Goal: Check status: Check status

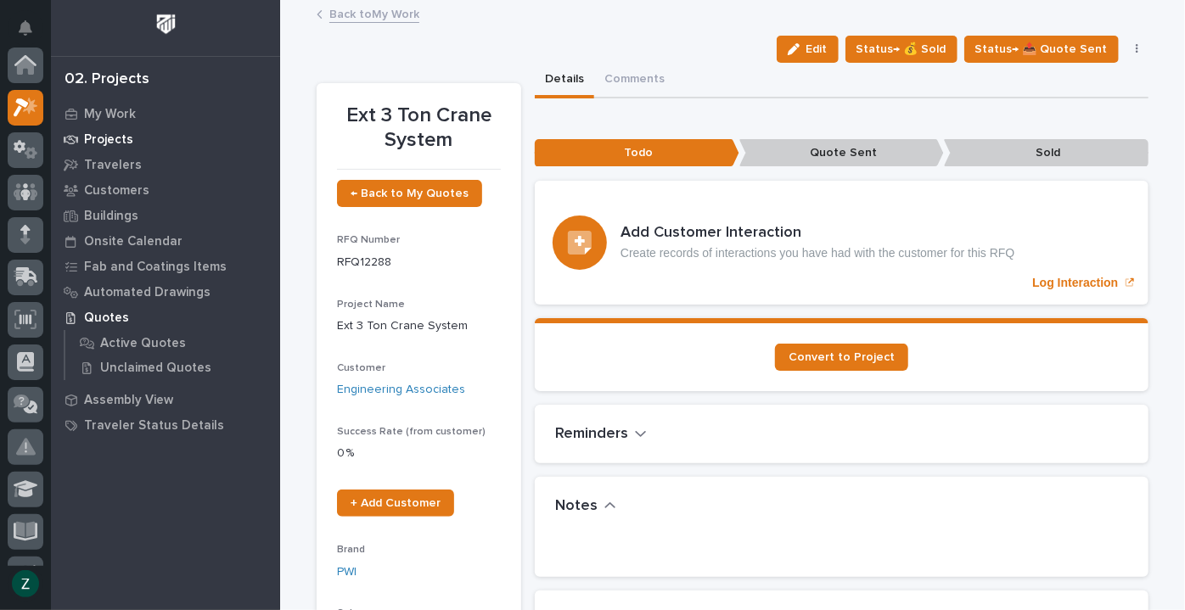
click at [110, 133] on p "Projects" at bounding box center [108, 139] width 49 height 15
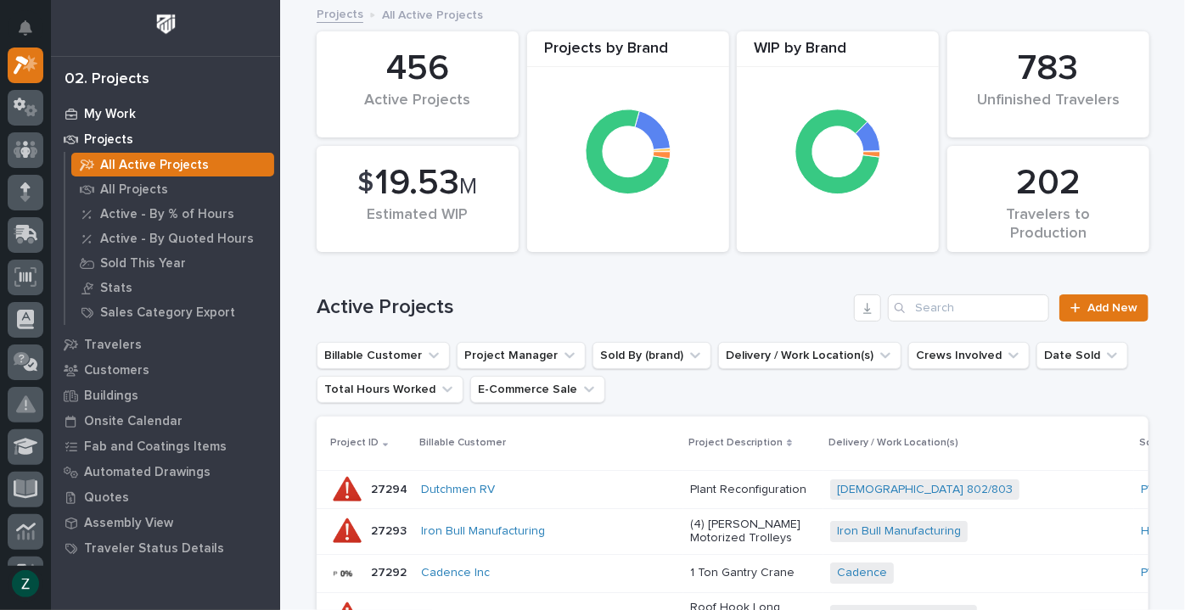
click at [107, 111] on p "My Work" at bounding box center [110, 114] width 52 height 15
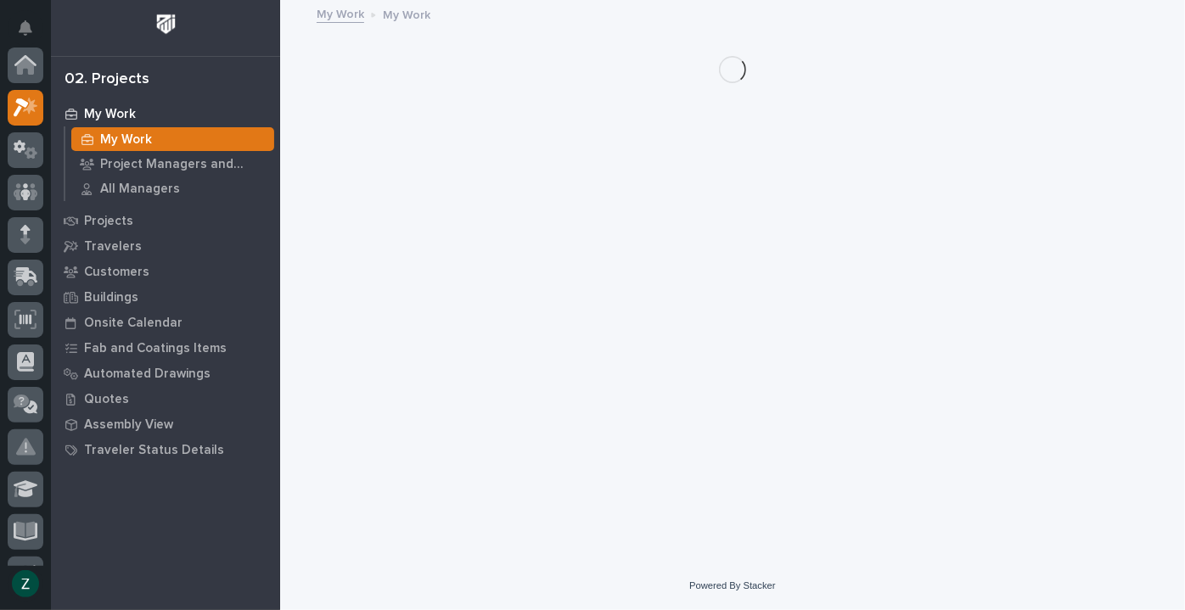
scroll to position [42, 0]
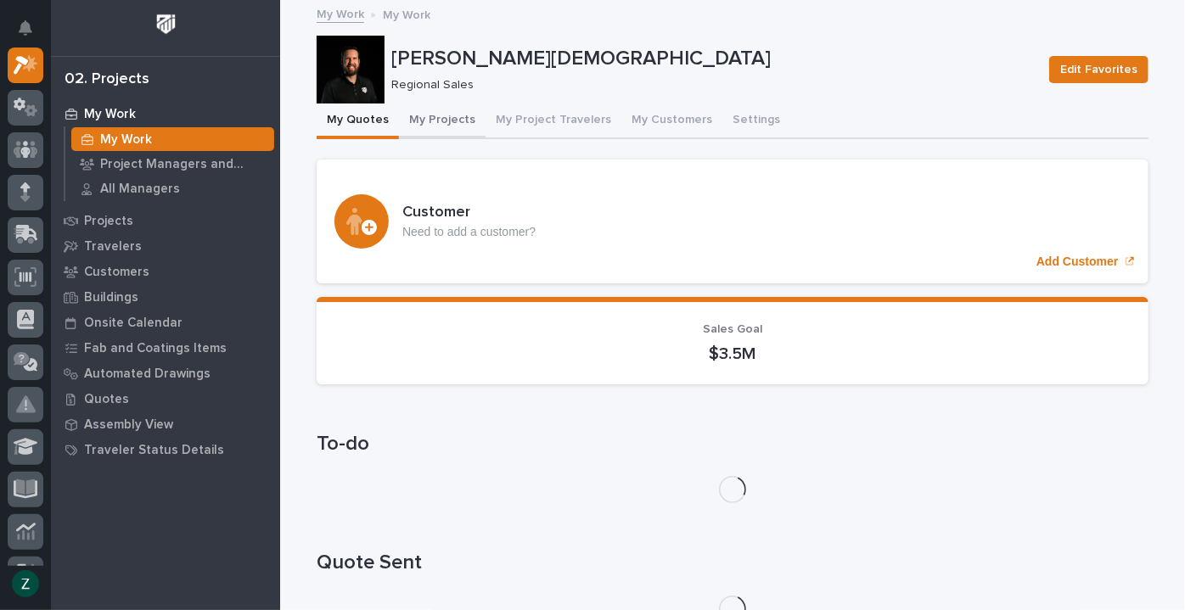
click at [437, 118] on button "My Projects" at bounding box center [442, 122] width 87 height 36
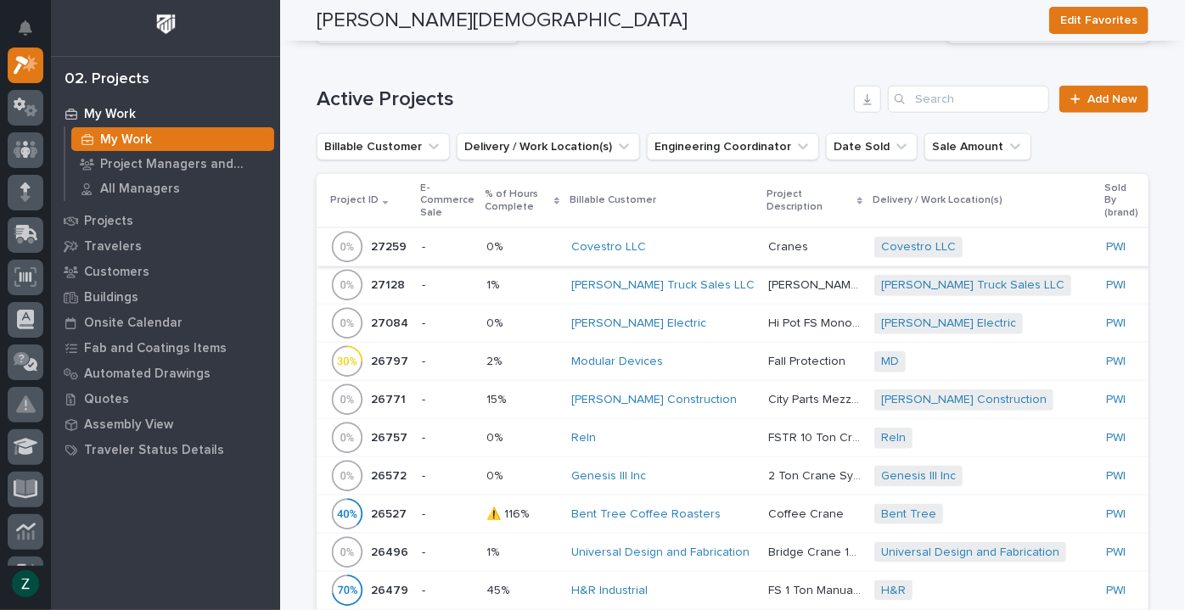
scroll to position [925, 0]
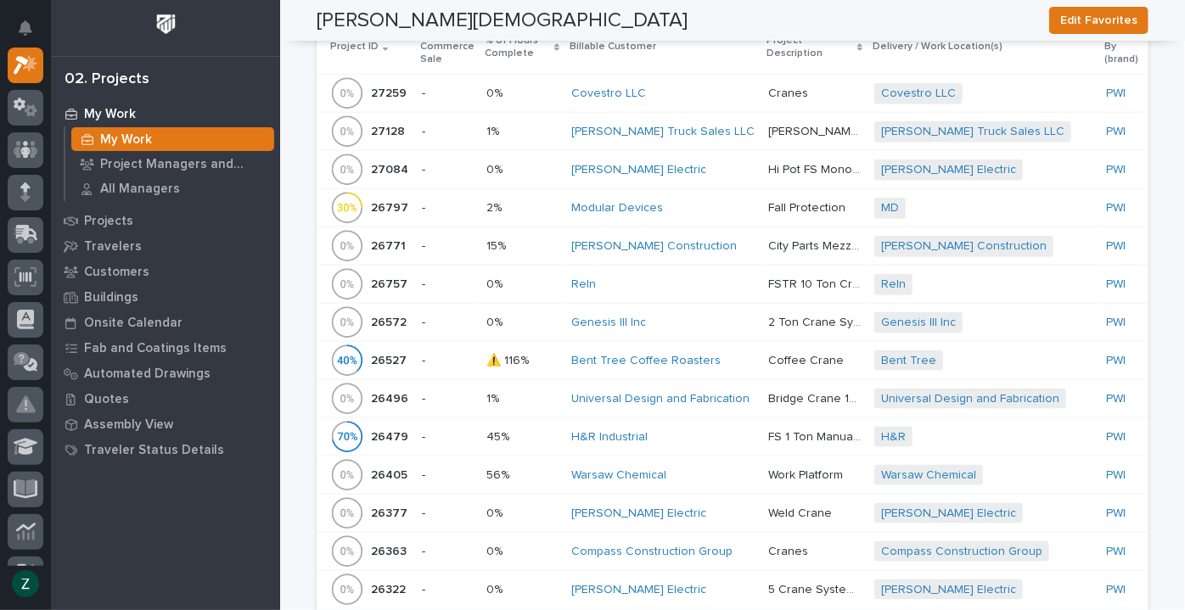
click at [720, 472] on div "Warsaw Chemical" at bounding box center [662, 476] width 183 height 14
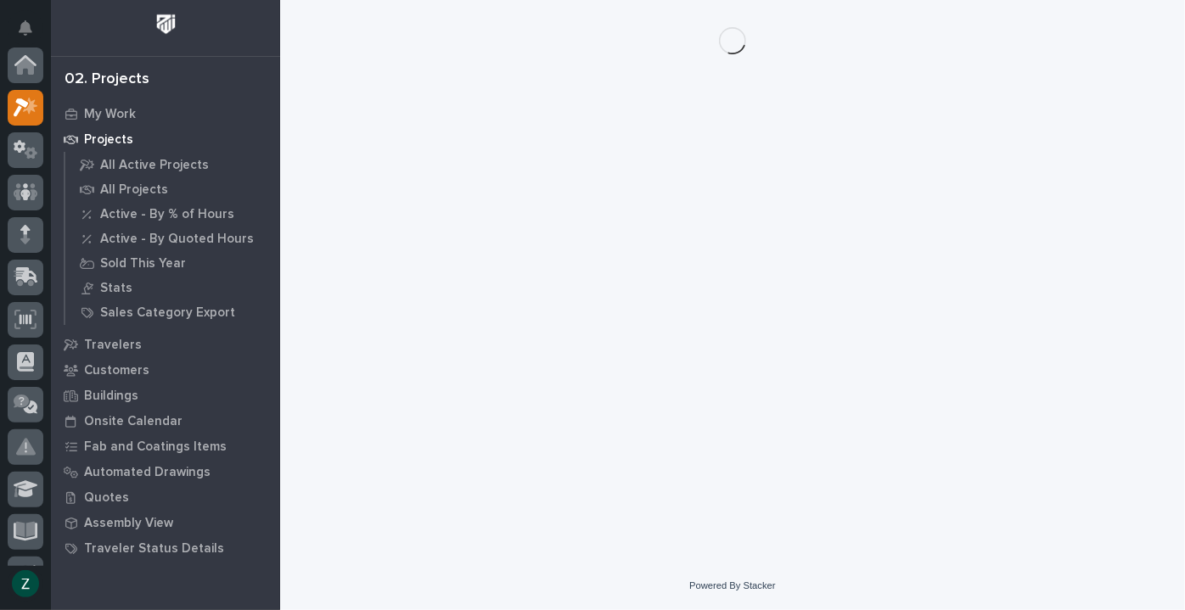
scroll to position [42, 0]
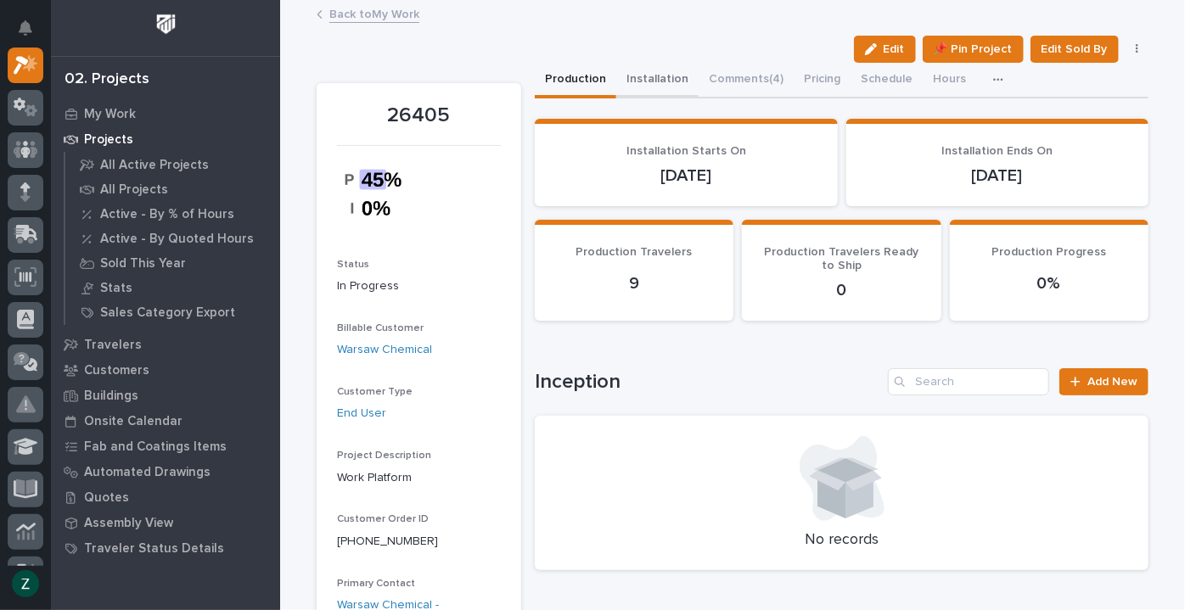
click at [659, 78] on button "Installation" at bounding box center [657, 81] width 82 height 36
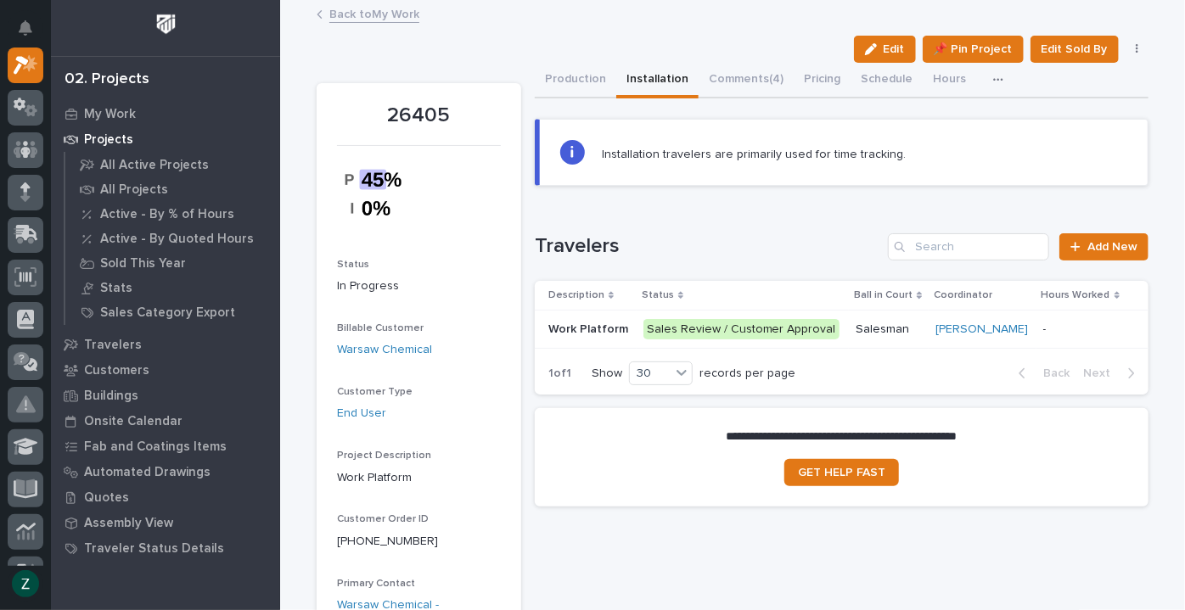
click at [897, 331] on p "Salesman" at bounding box center [889, 330] width 66 height 14
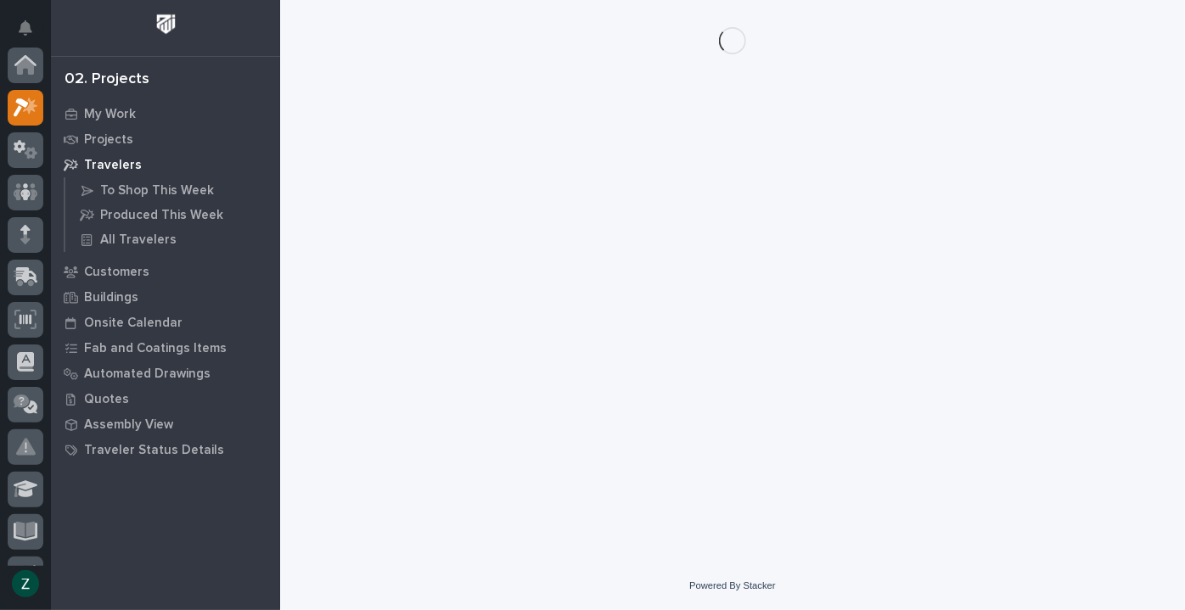
scroll to position [42, 0]
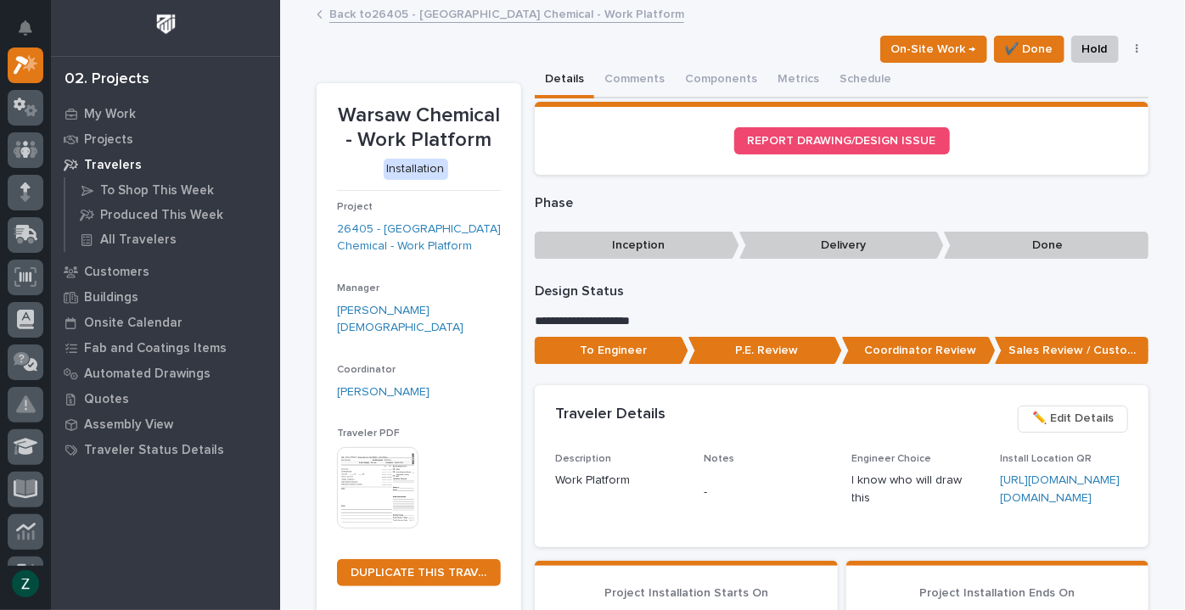
click at [365, 471] on img at bounding box center [378, 488] width 82 height 82
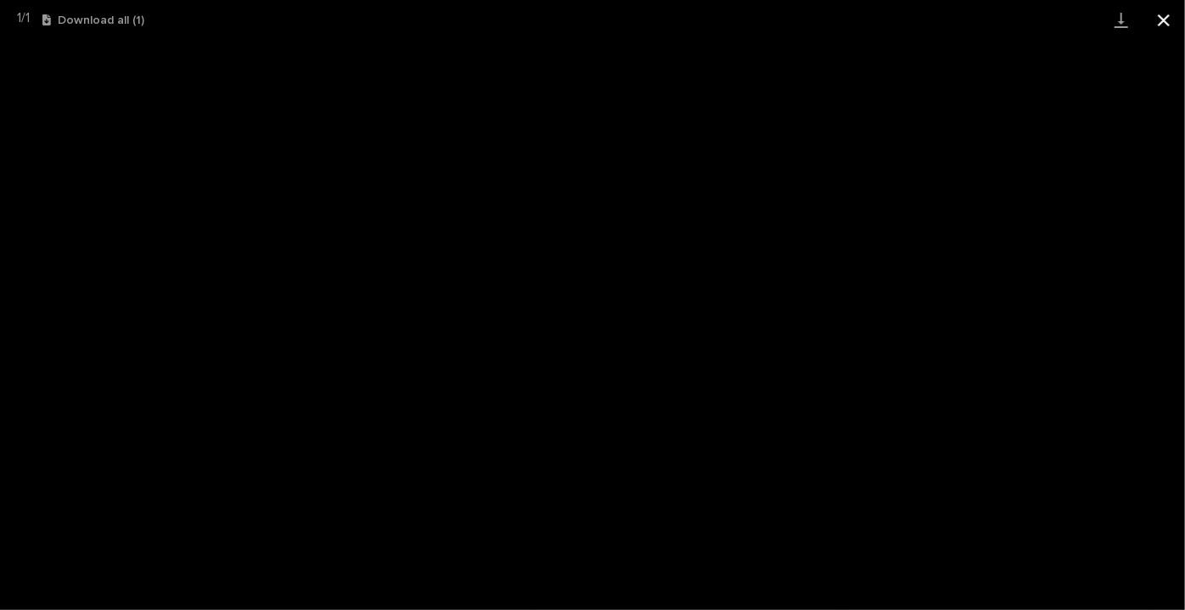
click at [1173, 25] on button "Close gallery" at bounding box center [1164, 20] width 42 height 40
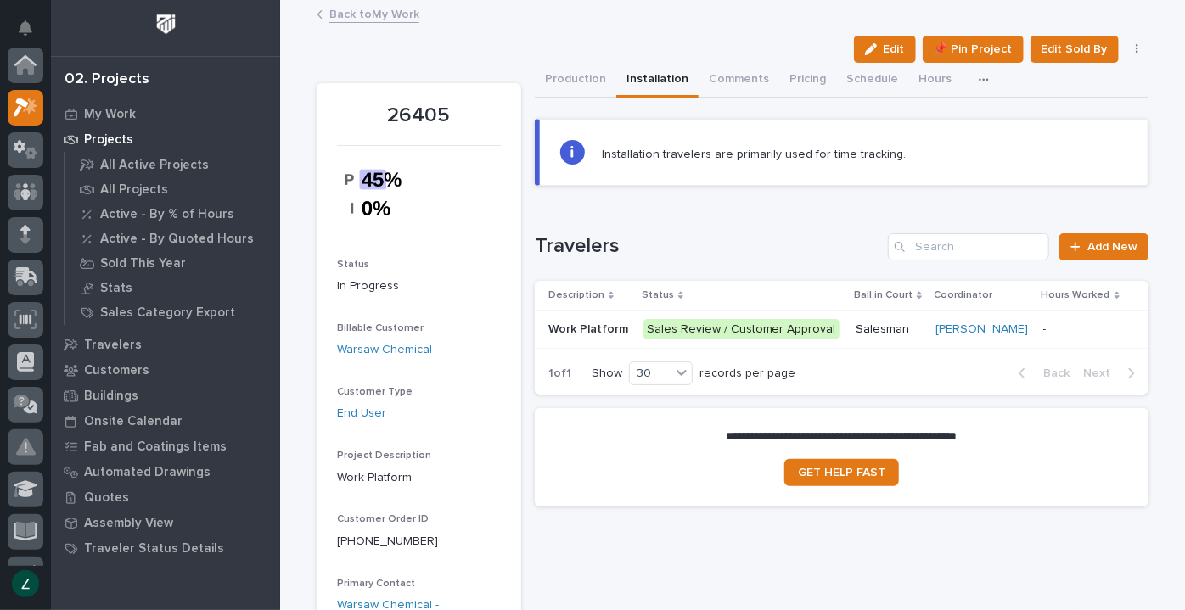
scroll to position [42, 0]
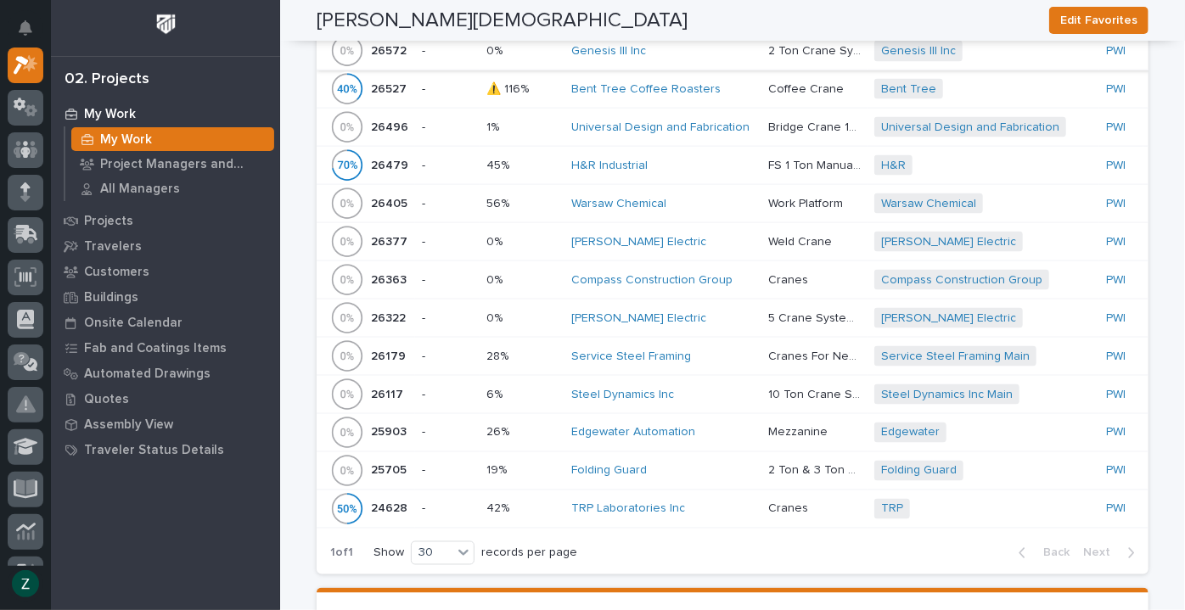
scroll to position [1235, 0]
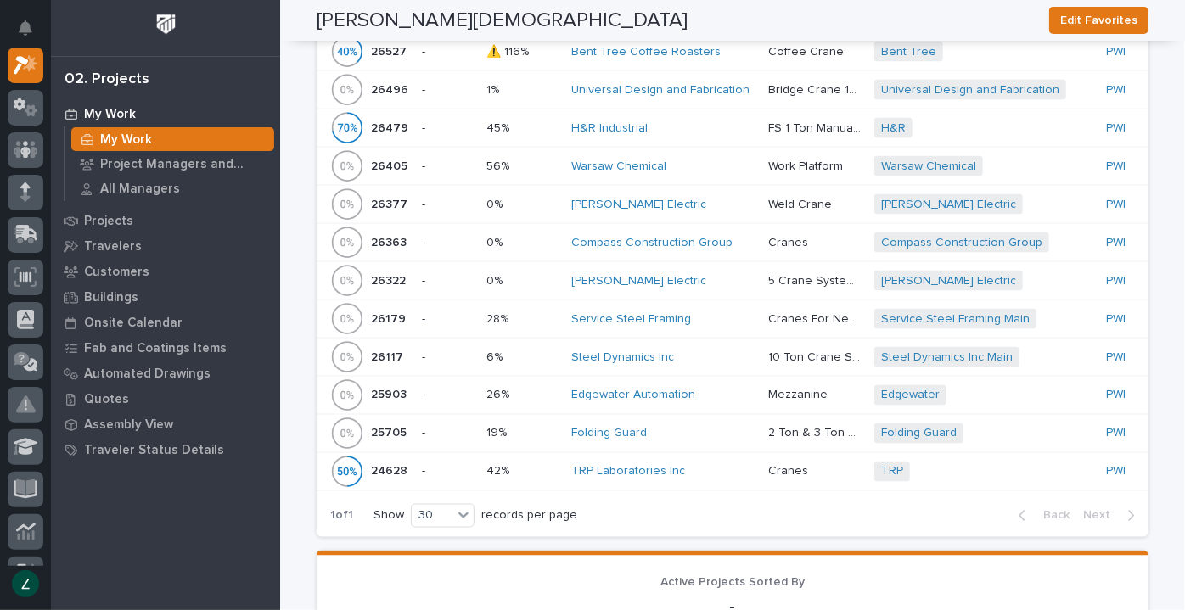
click at [688, 353] on div "Steel Dynamics Inc" at bounding box center [662, 358] width 183 height 14
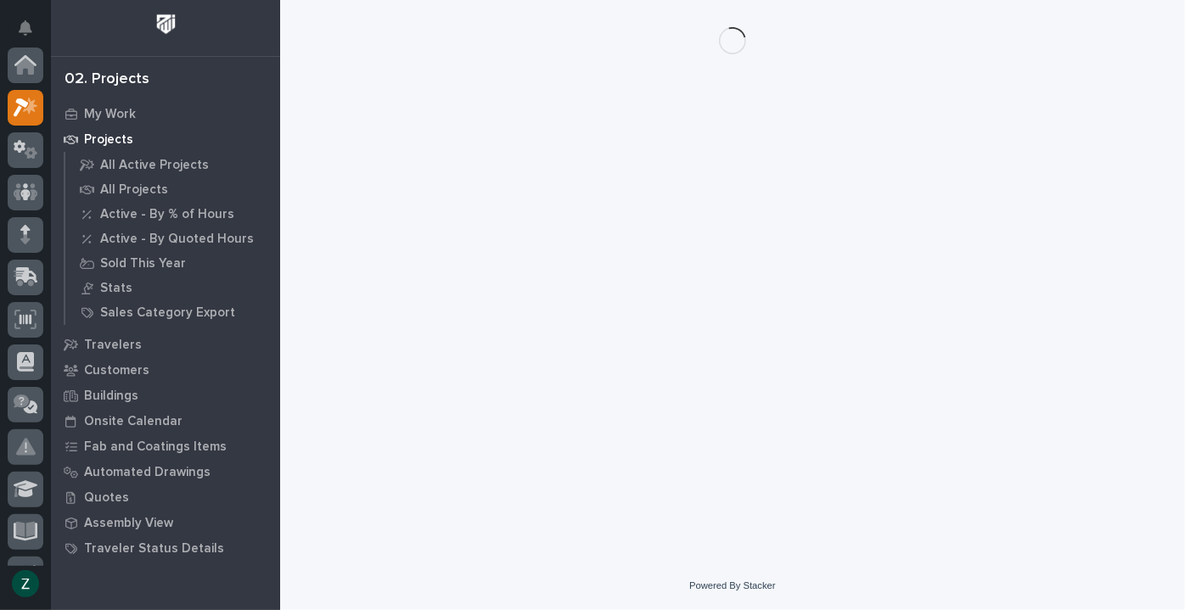
scroll to position [42, 0]
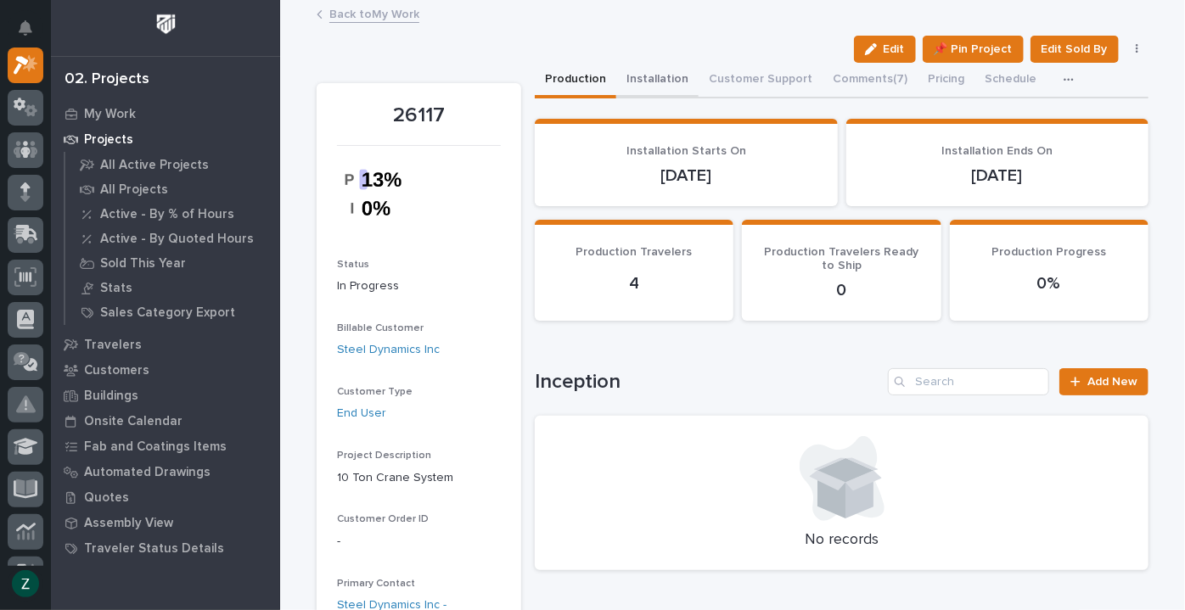
click at [655, 81] on button "Installation" at bounding box center [657, 81] width 82 height 36
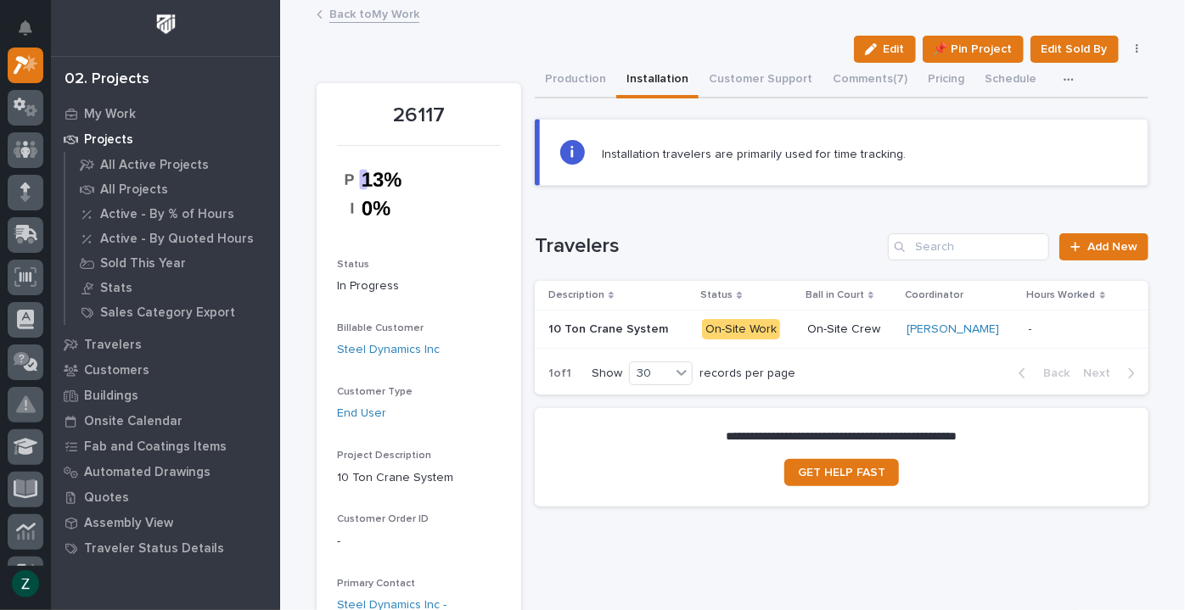
click at [824, 319] on div "On-Site Crew" at bounding box center [850, 328] width 86 height 18
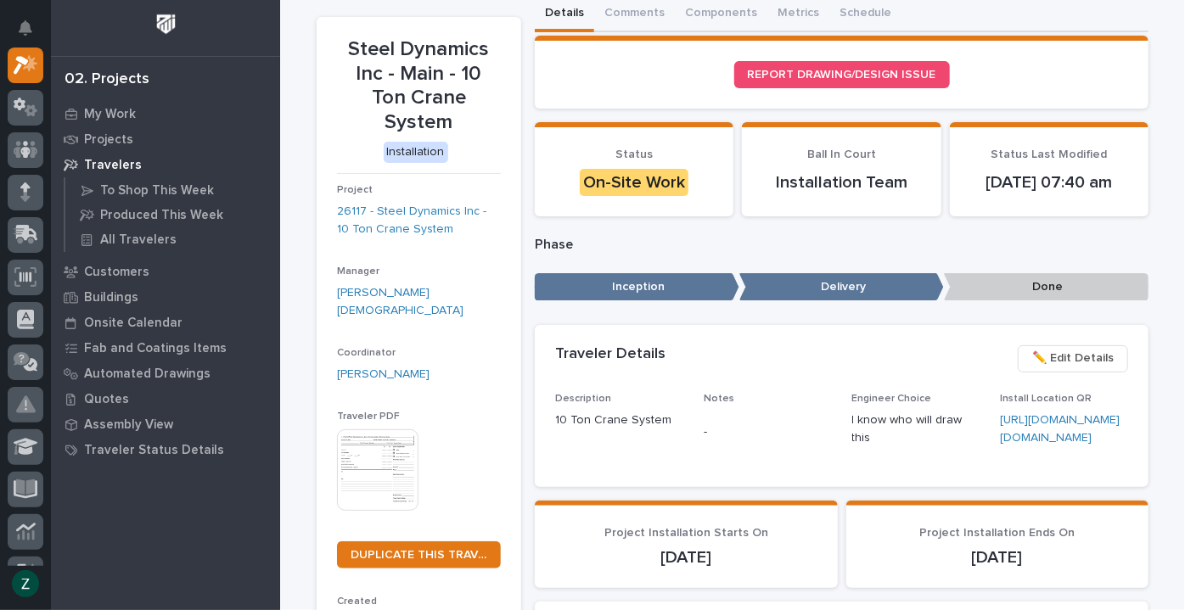
scroll to position [231, 0]
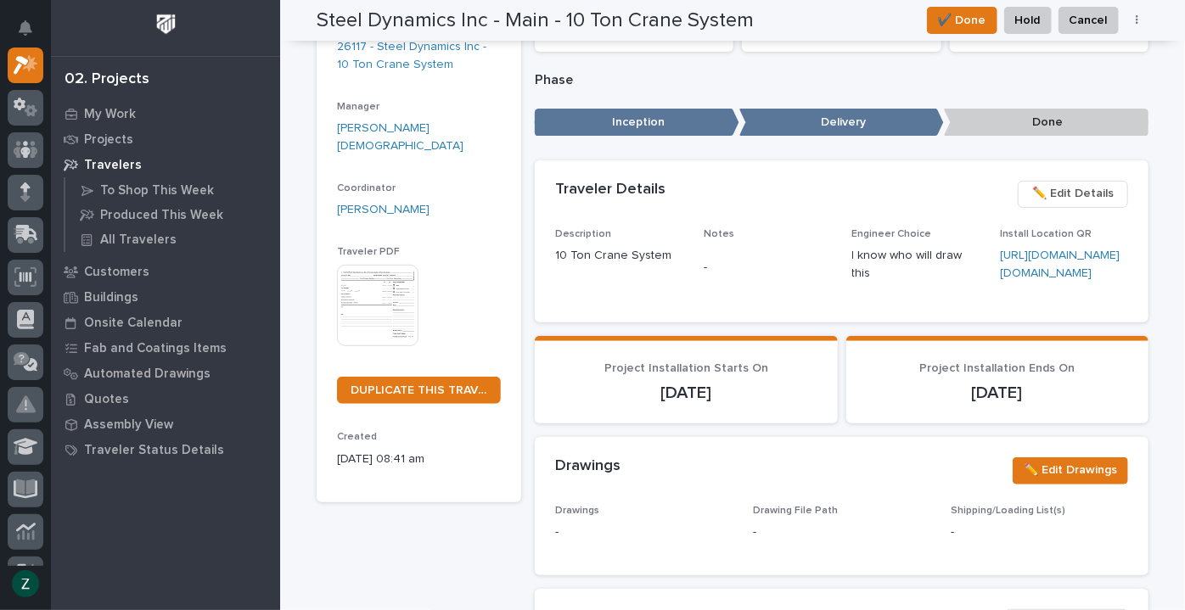
click at [371, 265] on img at bounding box center [378, 306] width 82 height 82
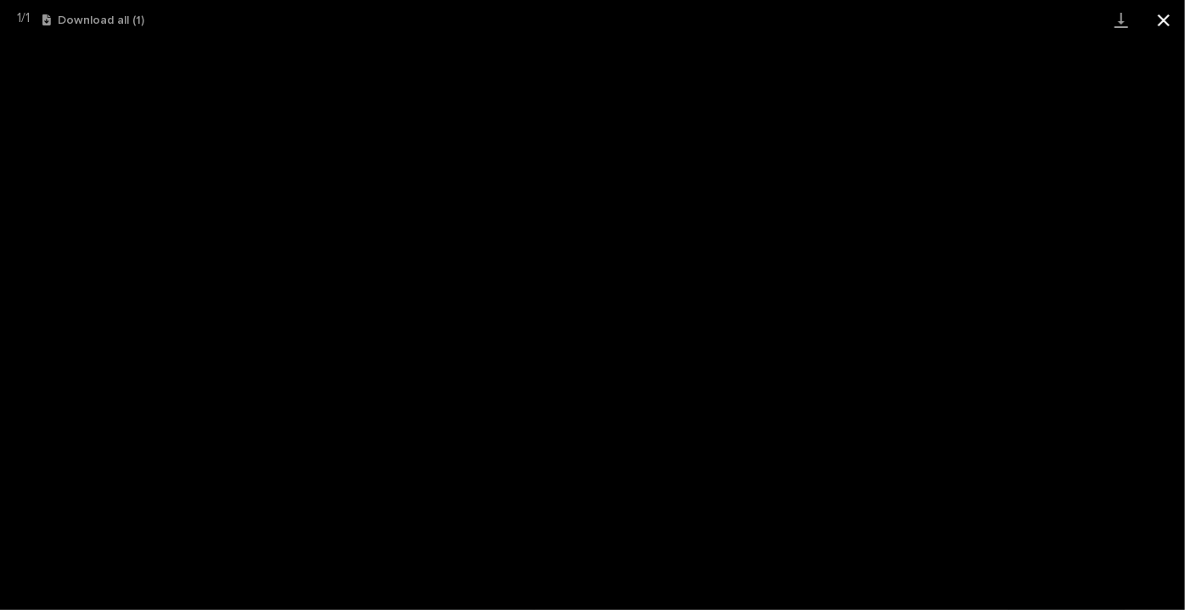
click at [1166, 20] on button "Close gallery" at bounding box center [1164, 20] width 42 height 40
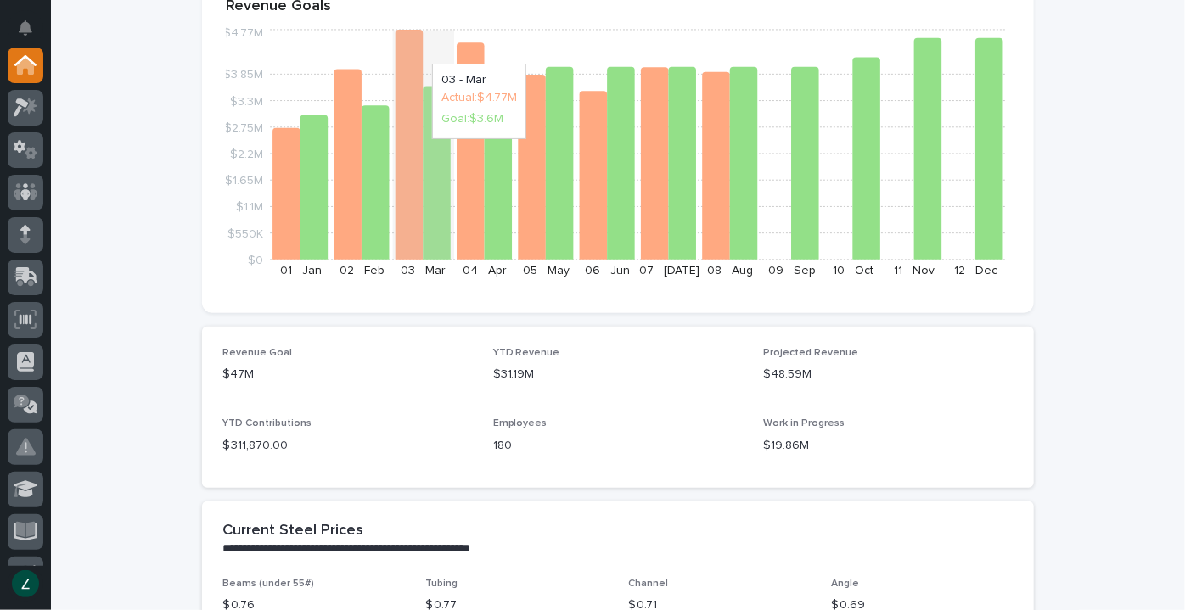
scroll to position [231, 0]
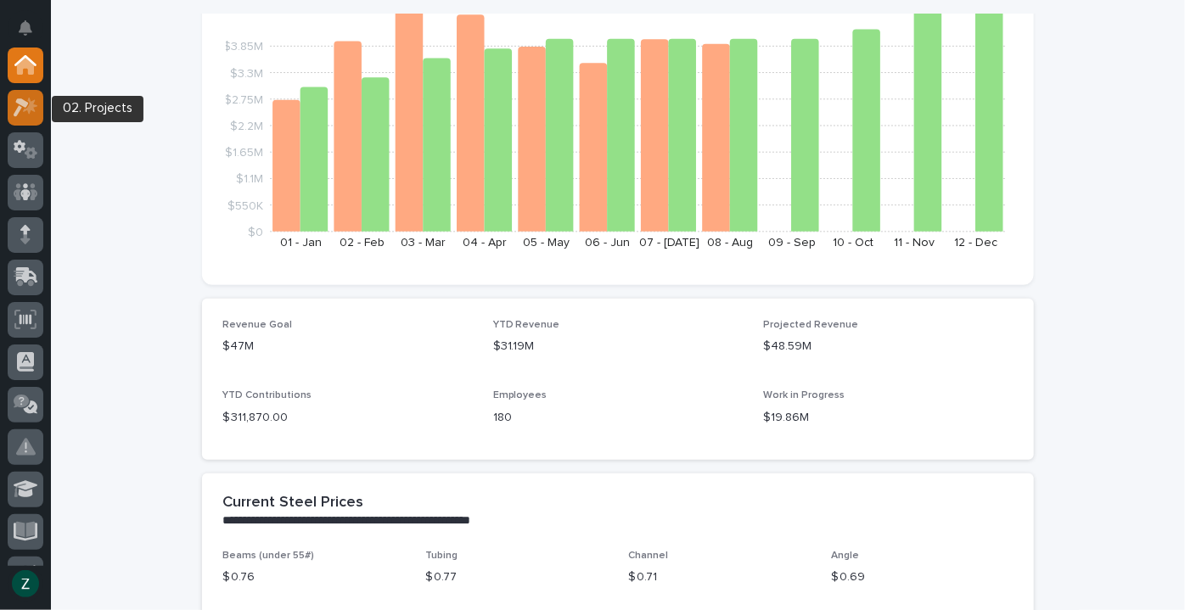
click at [29, 101] on icon at bounding box center [30, 105] width 14 height 17
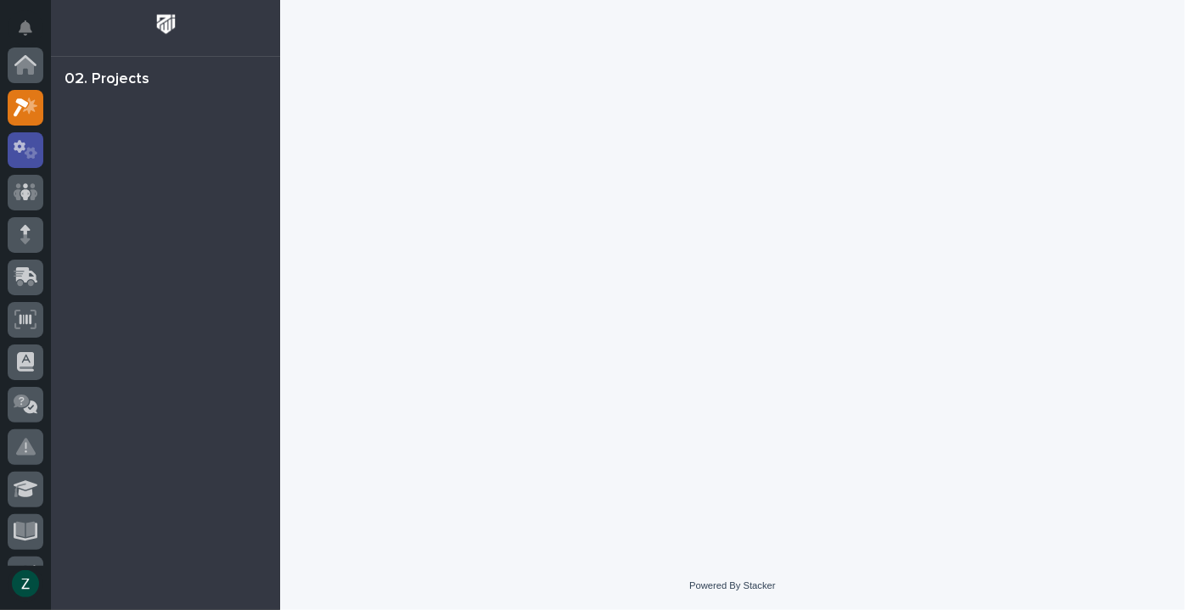
scroll to position [42, 0]
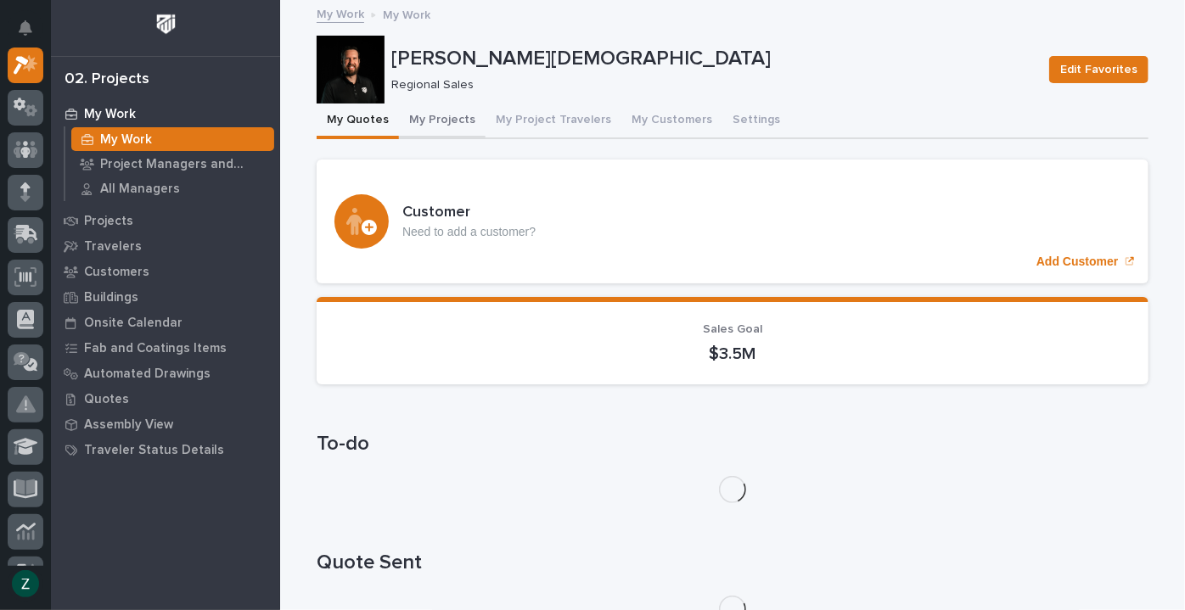
click at [443, 115] on button "My Projects" at bounding box center [442, 122] width 87 height 36
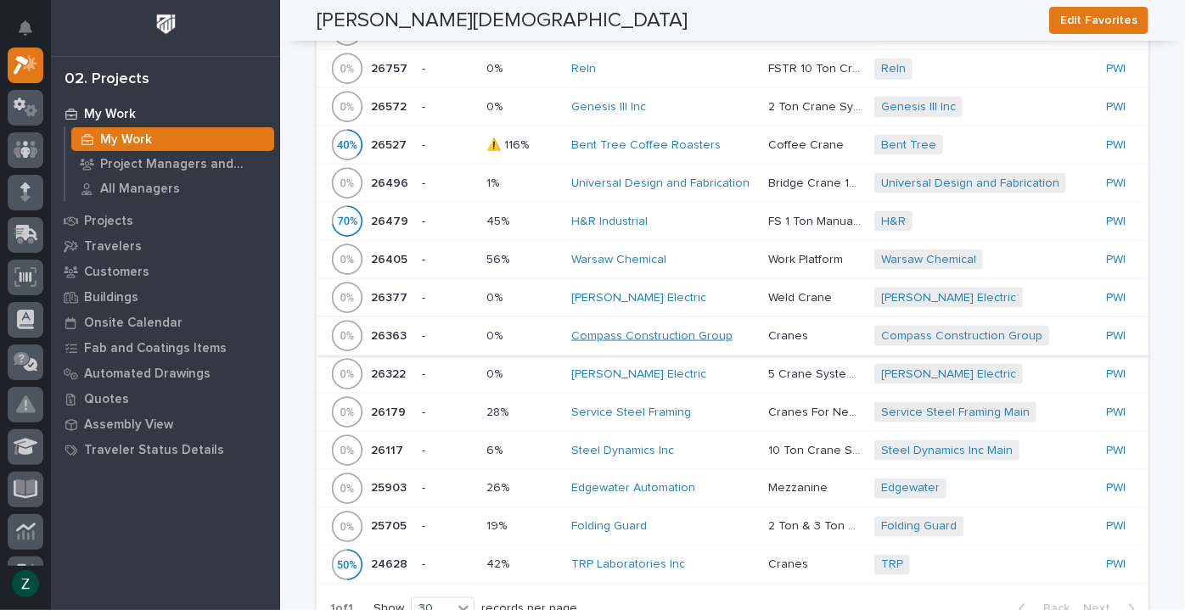
scroll to position [1157, 0]
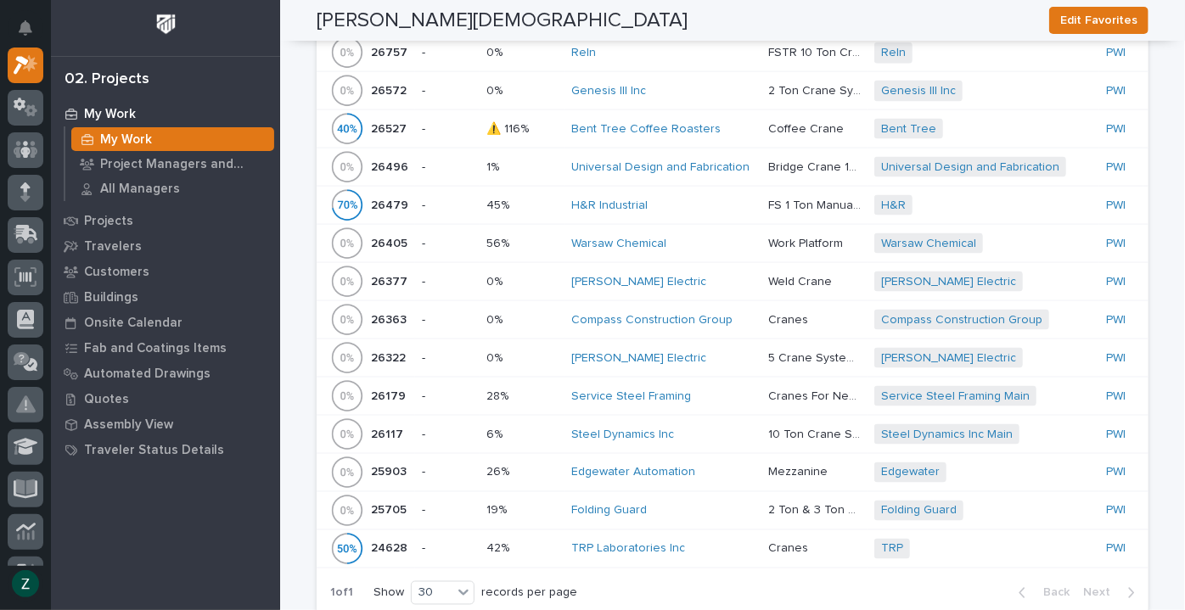
click at [680, 428] on div "Steel Dynamics Inc" at bounding box center [662, 435] width 183 height 14
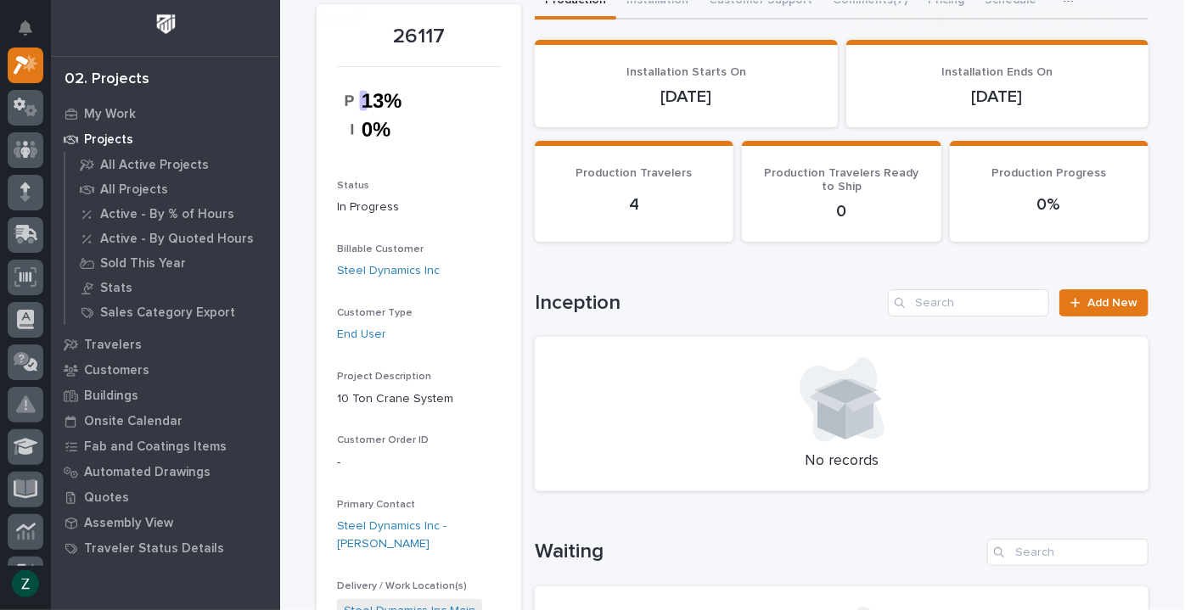
scroll to position [385, 0]
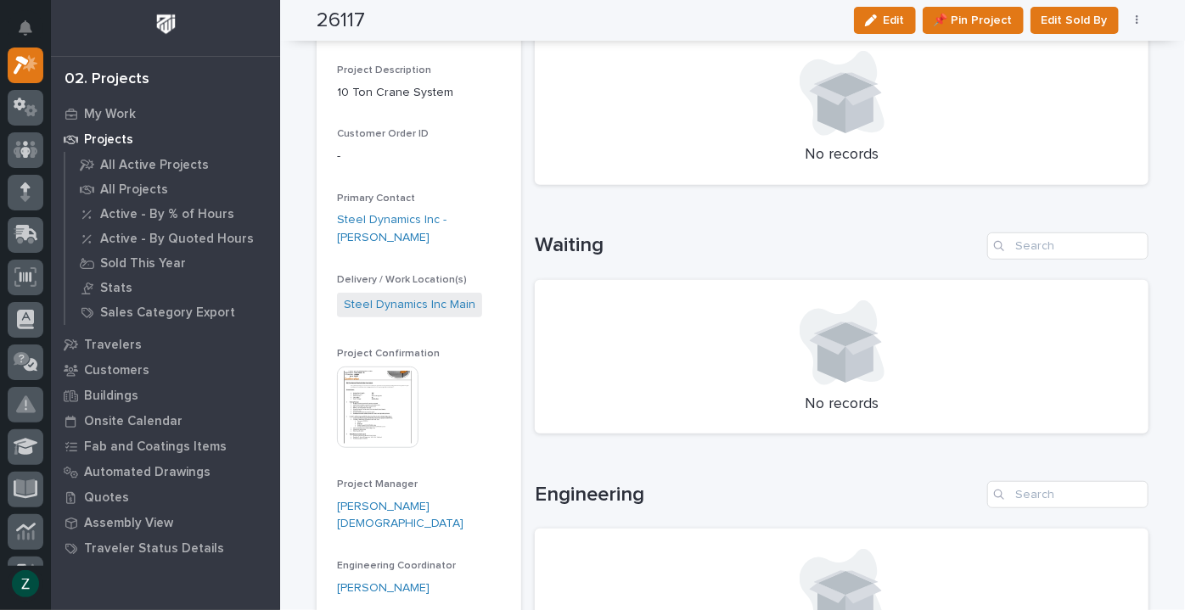
click at [393, 407] on img at bounding box center [378, 408] width 82 height 82
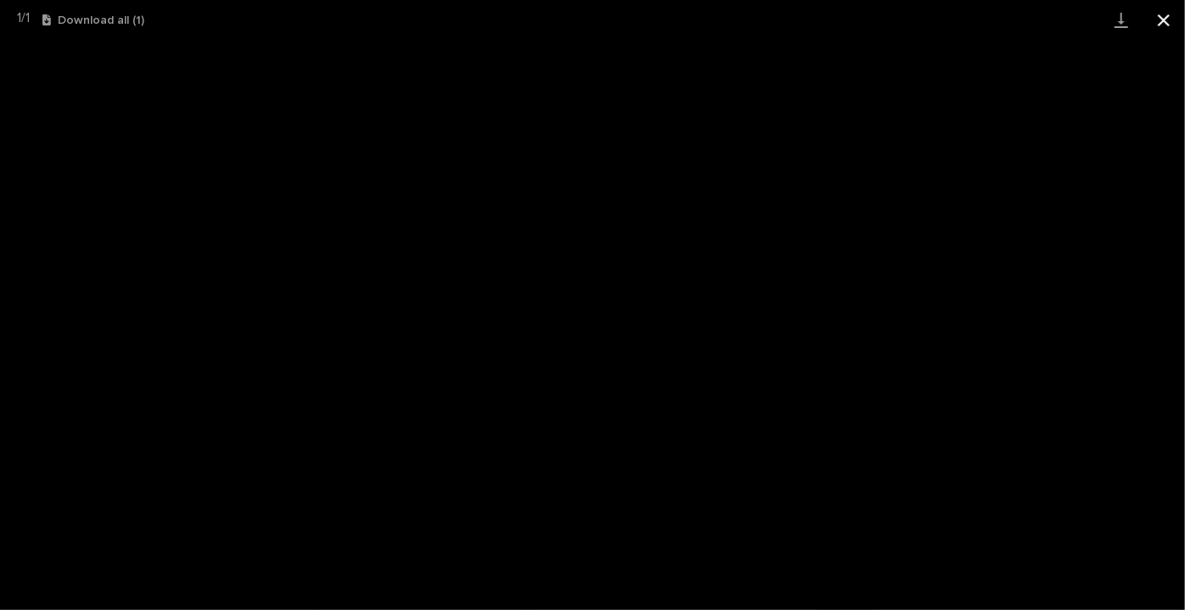
click at [1163, 9] on button "Close gallery" at bounding box center [1164, 20] width 42 height 40
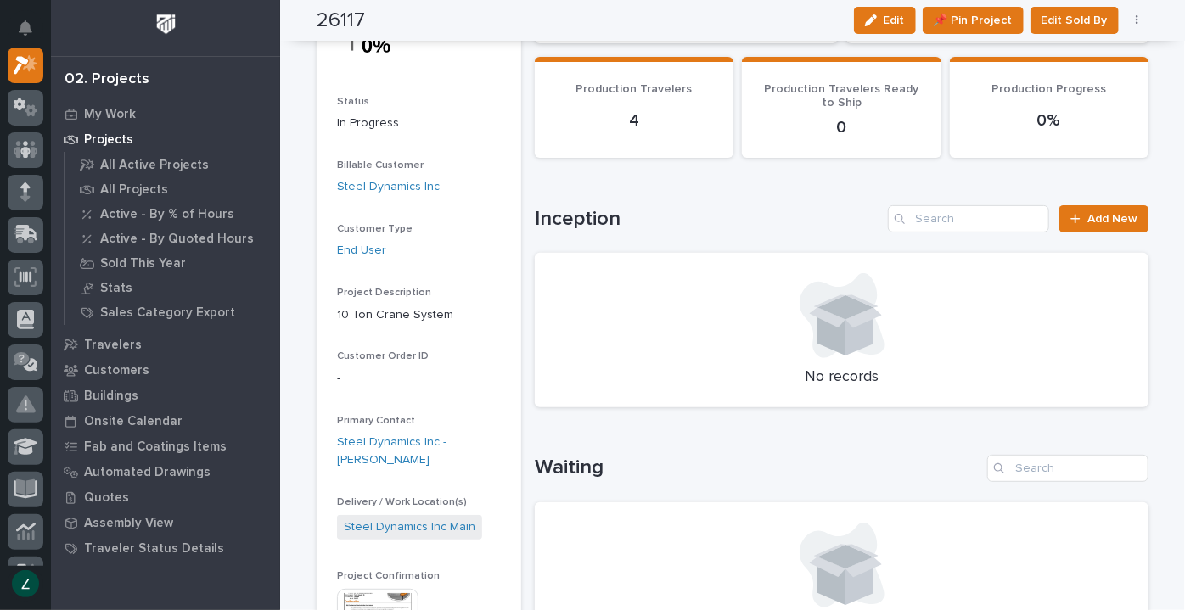
scroll to position [0, 0]
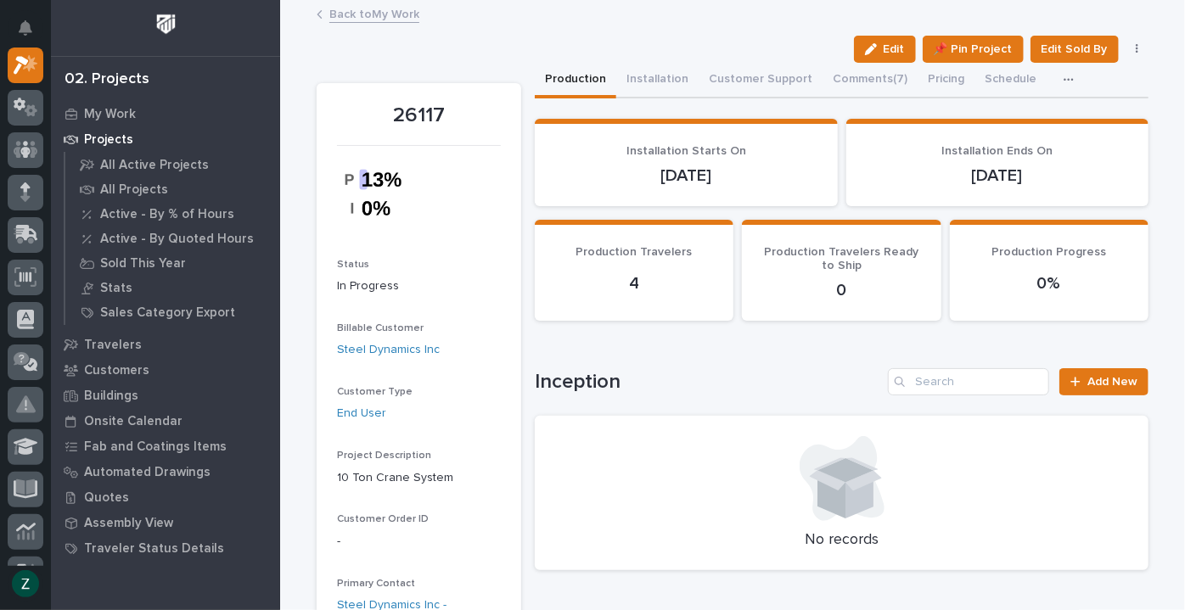
click at [340, 7] on link "Back to My Work" at bounding box center [374, 13] width 90 height 20
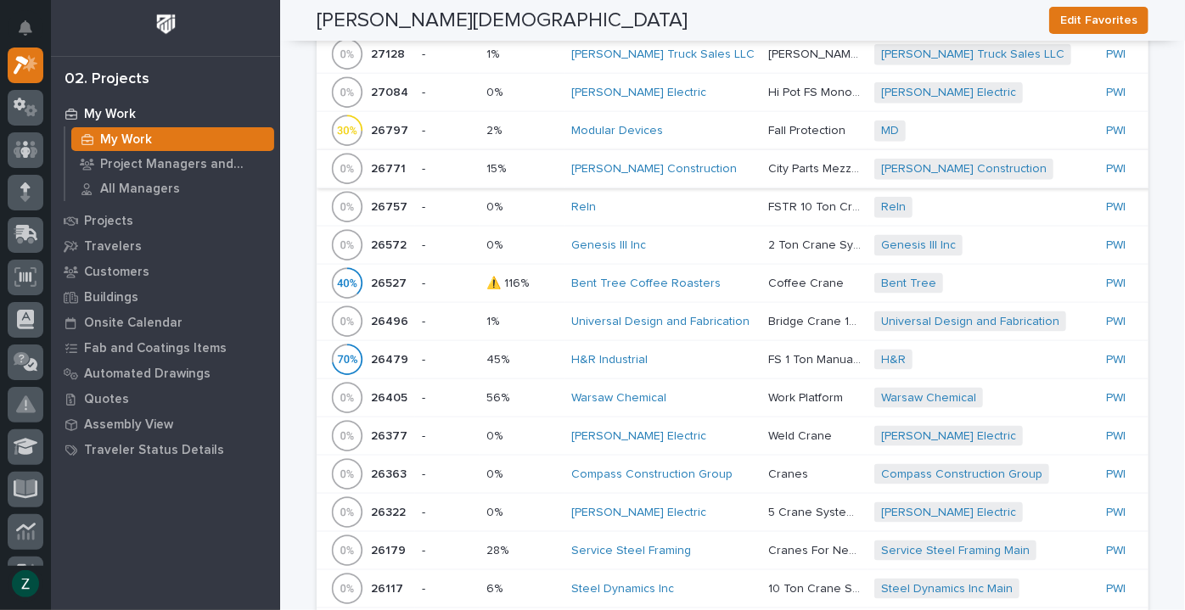
scroll to position [1157, 0]
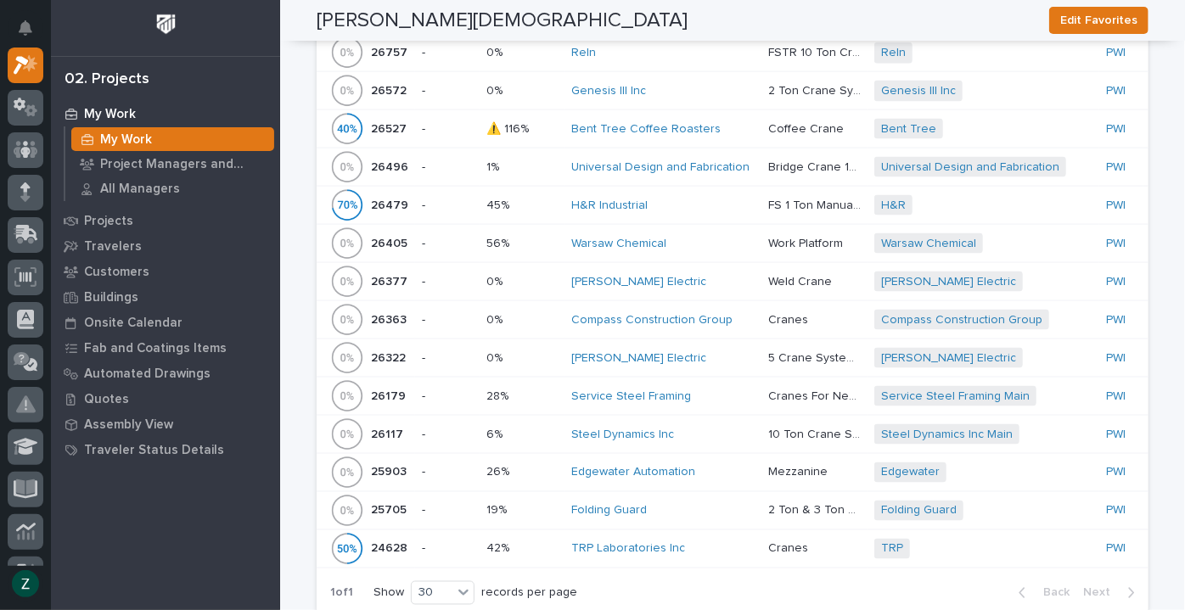
click at [696, 246] on div "Warsaw Chemical" at bounding box center [662, 244] width 183 height 14
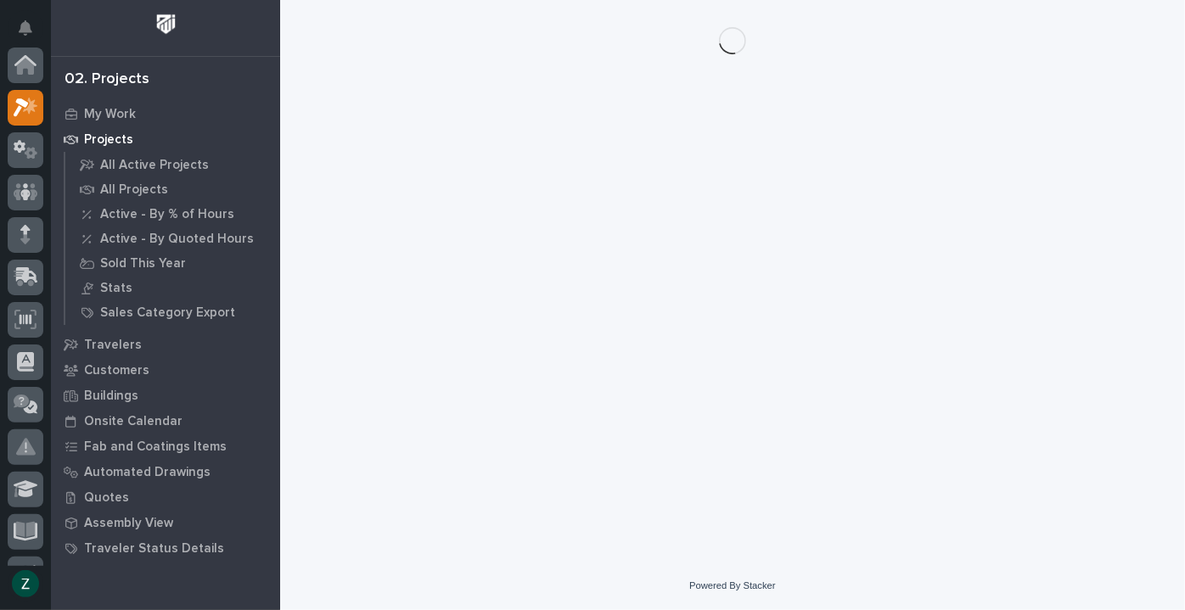
scroll to position [42, 0]
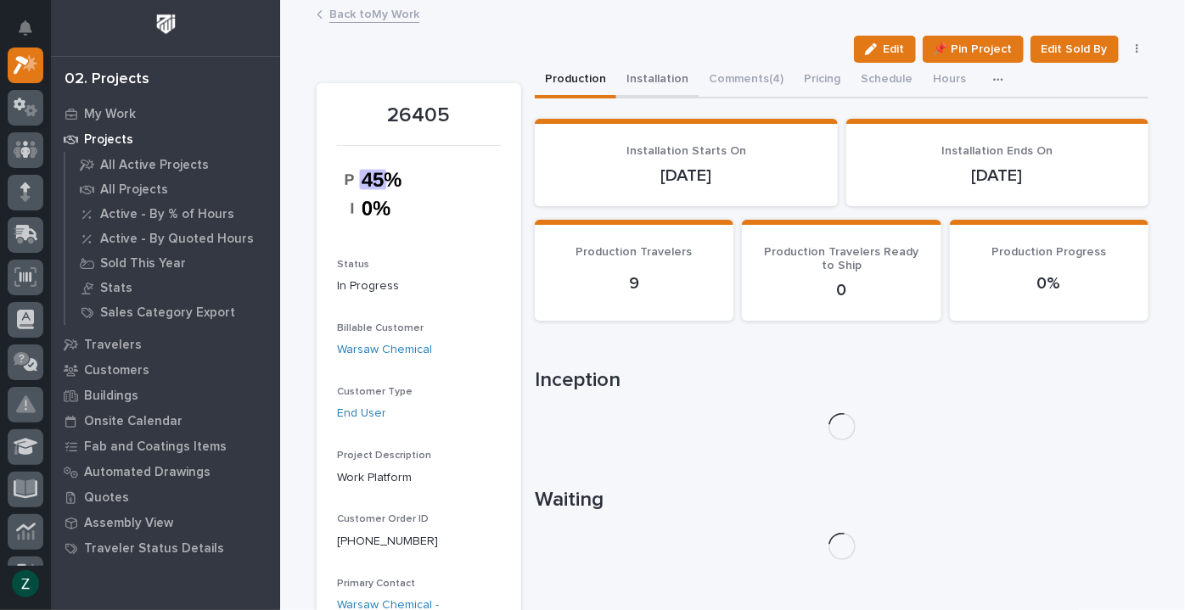
click at [646, 79] on button "Installation" at bounding box center [657, 81] width 82 height 36
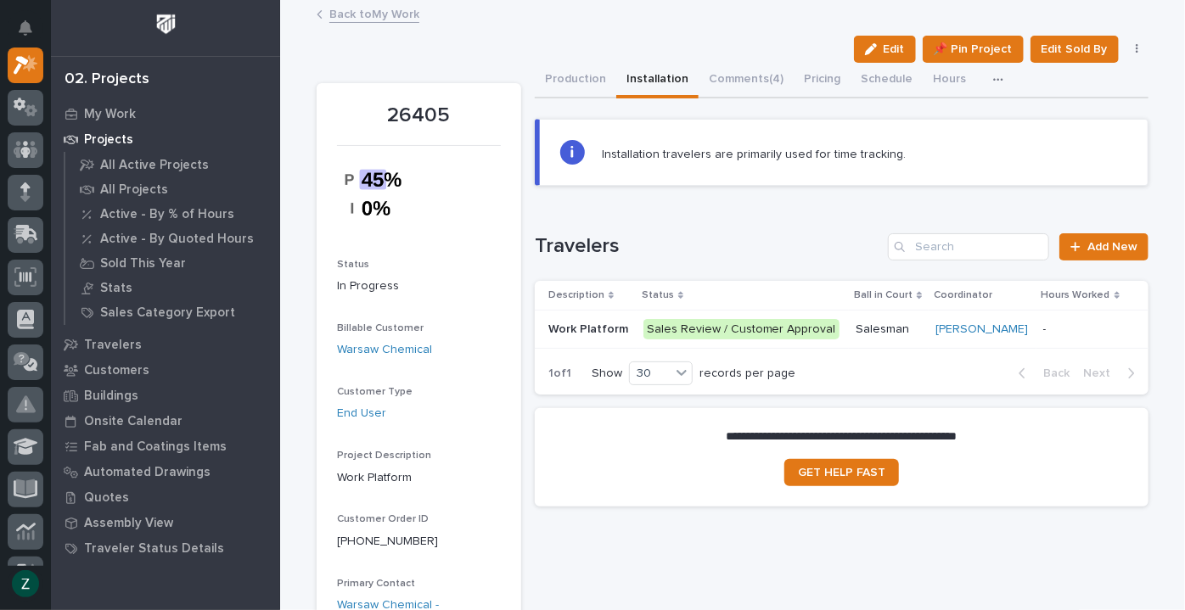
scroll to position [463, 0]
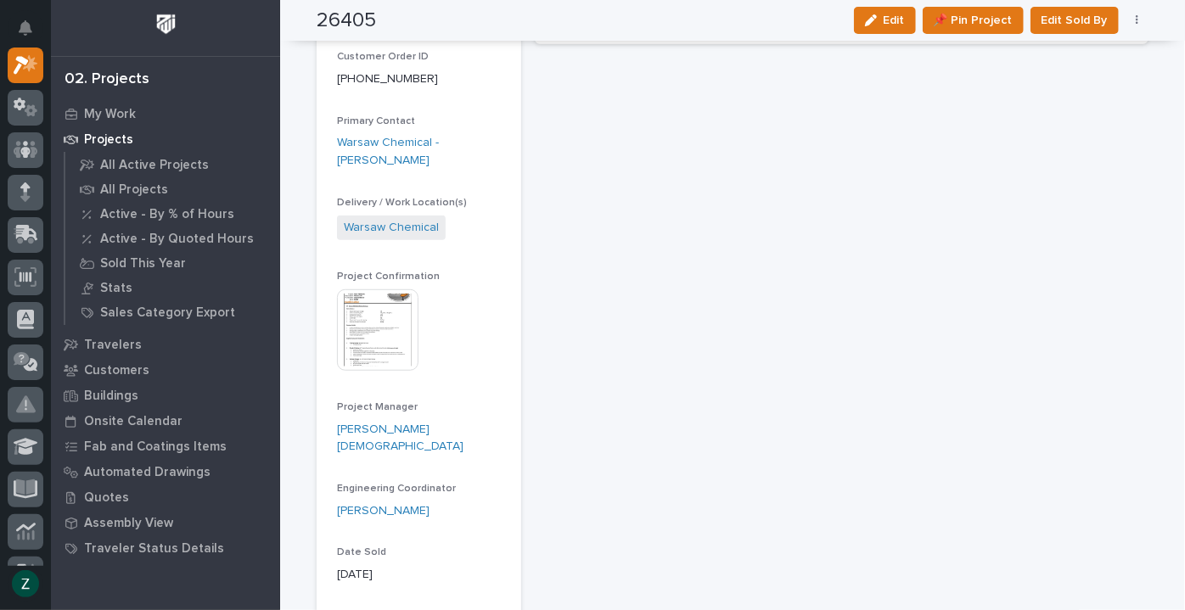
click at [393, 307] on img at bounding box center [378, 331] width 82 height 82
